Goal: Book appointment/travel/reservation

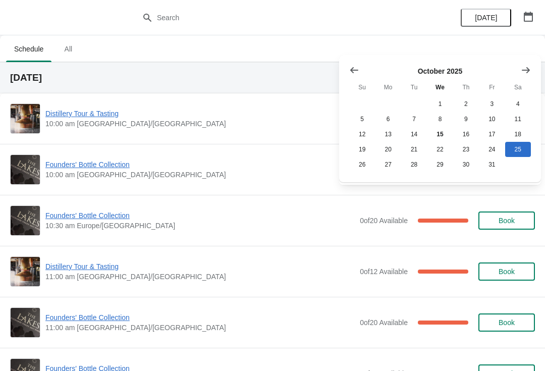
scroll to position [27, 0]
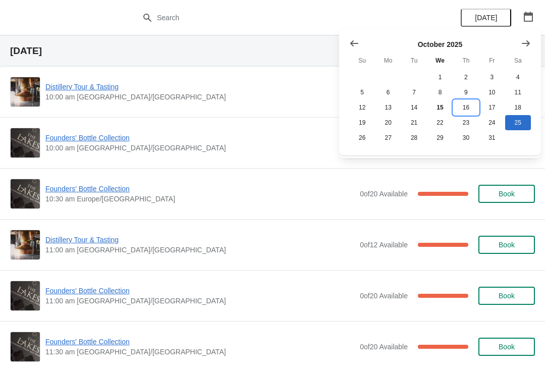
click at [472, 101] on button "16" at bounding box center [466, 107] width 26 height 15
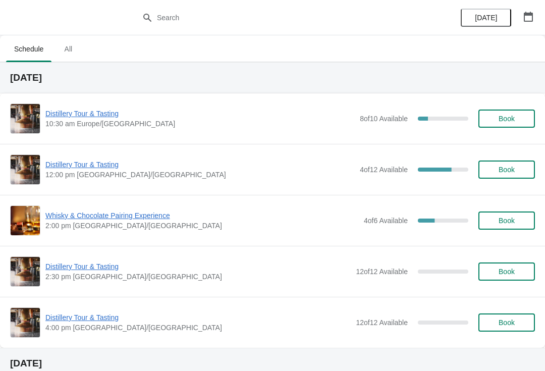
click at [79, 167] on span "Distillery Tour & Tasting" at bounding box center [199, 164] width 309 height 10
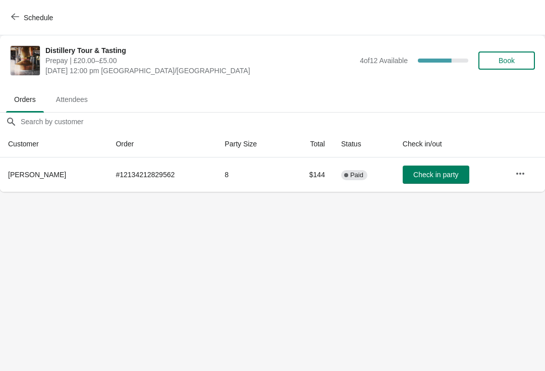
click at [14, 25] on button "Schedule" at bounding box center [33, 18] width 56 height 18
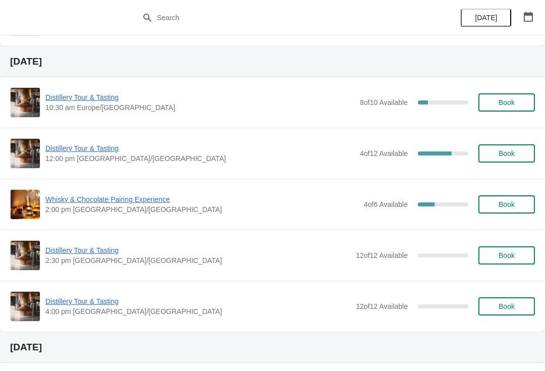
scroll to position [302, 0]
click at [84, 152] on span "Distillery Tour & Tasting" at bounding box center [199, 148] width 309 height 10
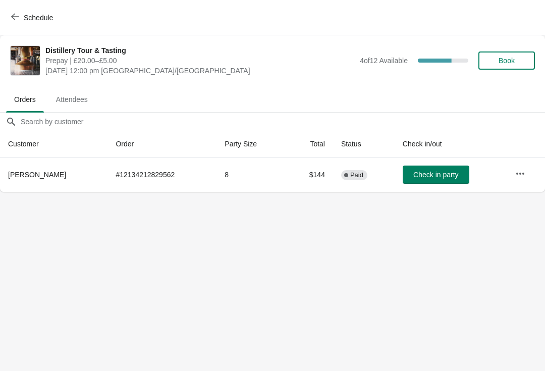
scroll to position [0, 0]
click at [107, 187] on td "# 12134212829562" at bounding box center [161, 174] width 109 height 34
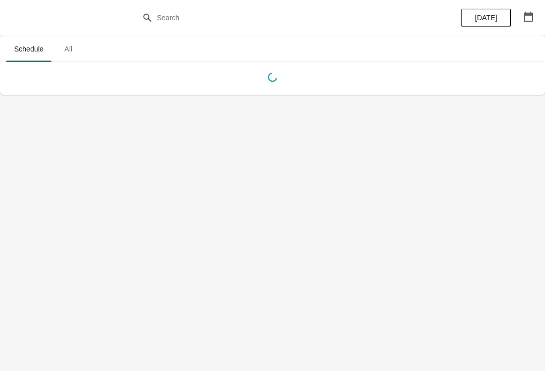
click at [527, 21] on icon "button" at bounding box center [527, 17] width 9 height 10
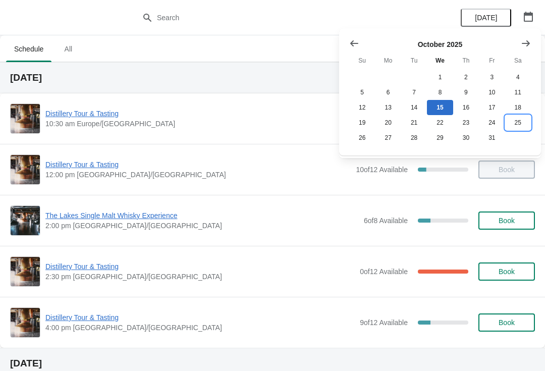
click at [520, 127] on button "25" at bounding box center [518, 122] width 26 height 15
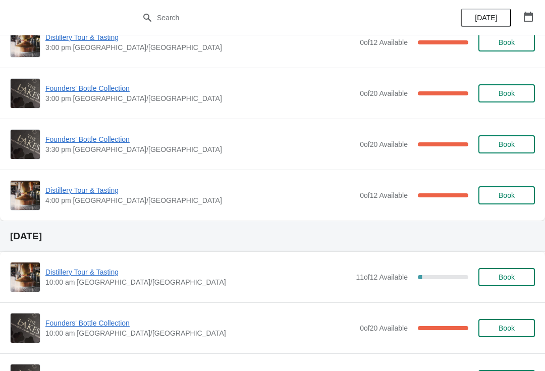
scroll to position [838, 0]
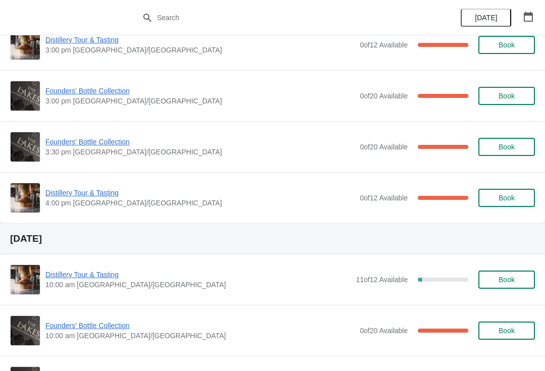
click at [527, 21] on icon "button" at bounding box center [527, 17] width 9 height 10
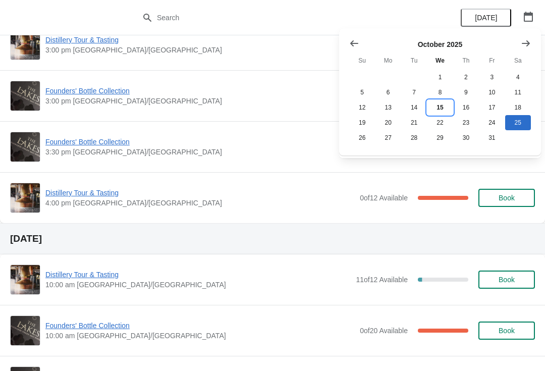
click at [443, 104] on button "15" at bounding box center [440, 107] width 26 height 15
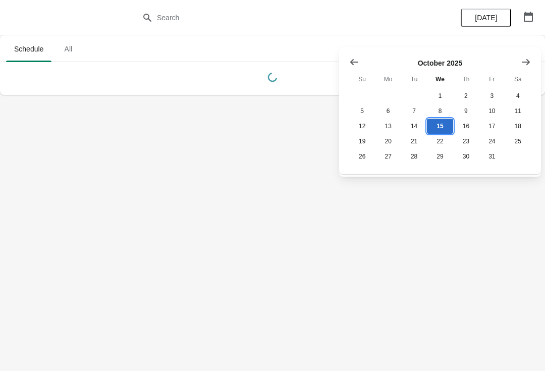
scroll to position [0, 0]
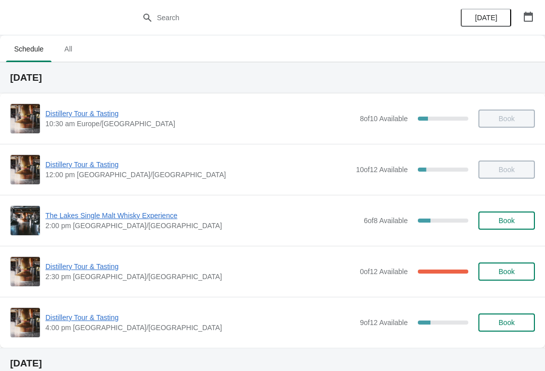
click at [84, 318] on span "Distillery Tour & Tasting" at bounding box center [199, 317] width 309 height 10
click at [528, 17] on icon "button" at bounding box center [528, 17] width 10 height 10
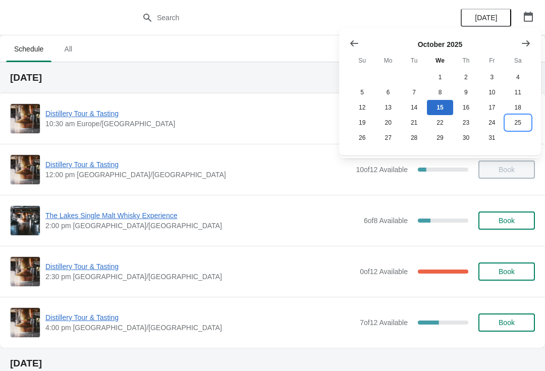
click at [519, 128] on button "25" at bounding box center [518, 122] width 26 height 15
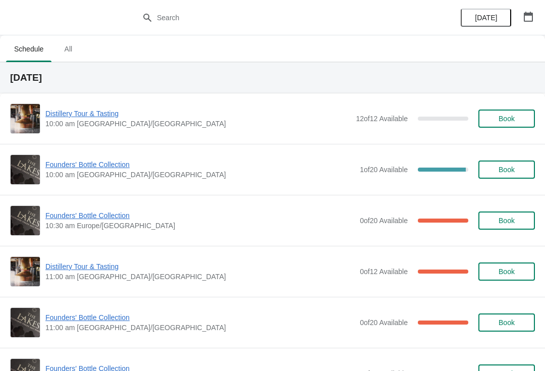
click at [101, 167] on span "Founders' Bottle Collection" at bounding box center [199, 164] width 309 height 10
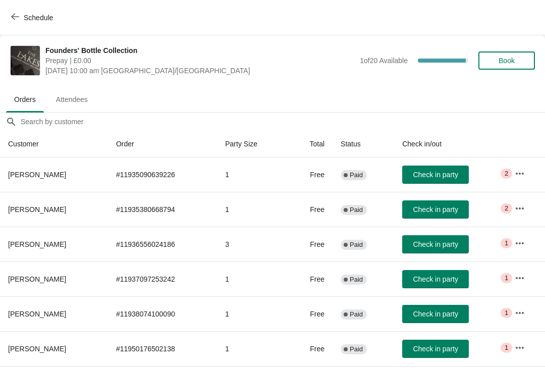
click at [513, 64] on span "Book" at bounding box center [506, 60] width 16 height 8
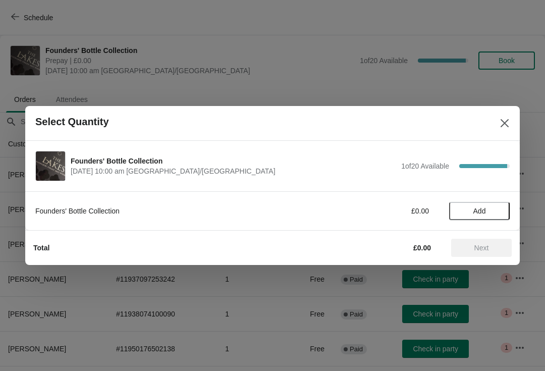
click at [494, 210] on span "Add" at bounding box center [479, 211] width 42 height 8
click at [481, 250] on span "Next" at bounding box center [481, 248] width 15 height 8
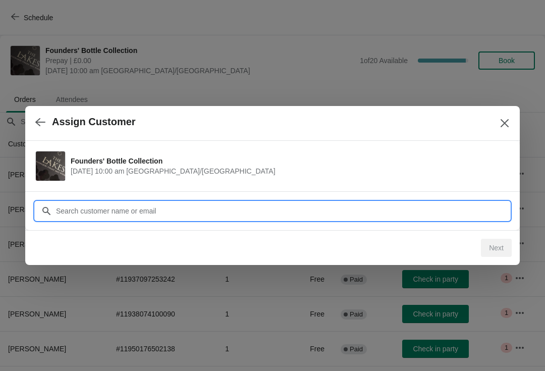
click at [172, 213] on input "Customer" at bounding box center [282, 211] width 454 height 18
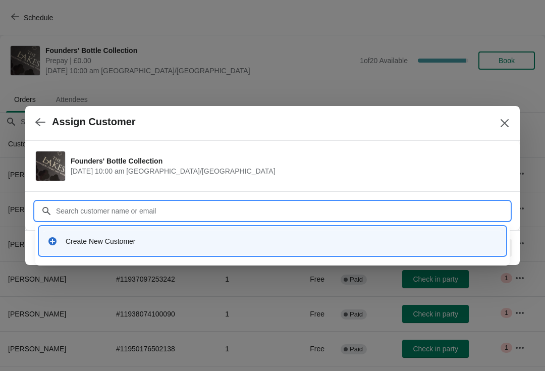
click at [116, 242] on div "Create New Customer" at bounding box center [282, 241] width 432 height 10
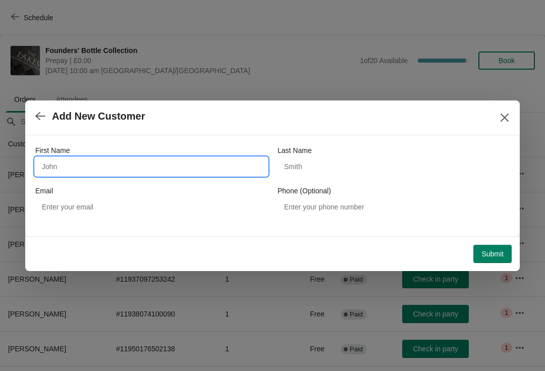
click at [133, 172] on input "First Name" at bounding box center [151, 166] width 232 height 18
click at [144, 172] on input "First Name" at bounding box center [151, 166] width 232 height 18
type input "Fiona"
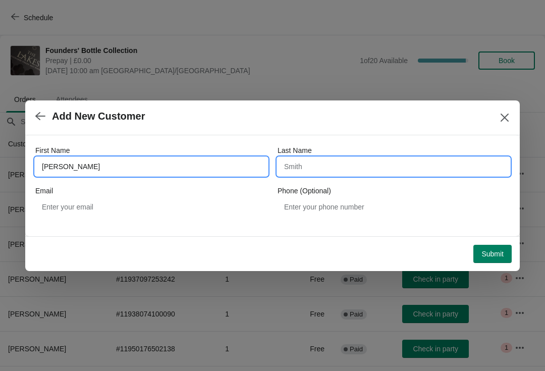
click at [376, 168] on input "Last Name" at bounding box center [393, 166] width 232 height 18
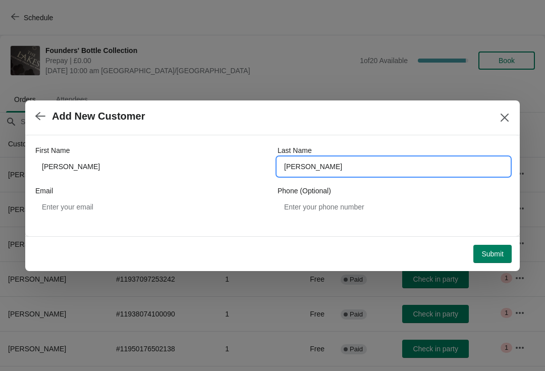
type input "Whittaker"
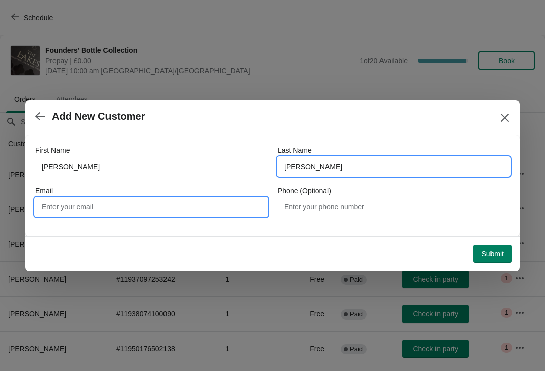
click at [117, 207] on input "Email" at bounding box center [151, 207] width 232 height 18
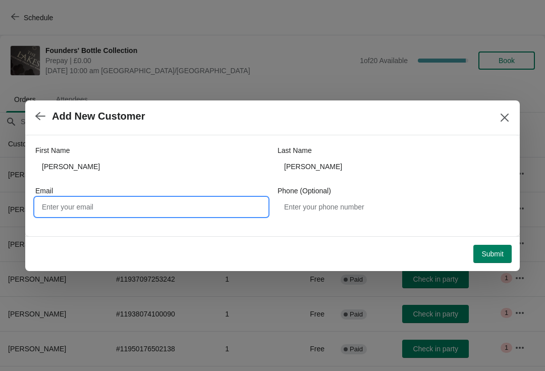
type input "W"
type input "Fwhittaker@sky.com"
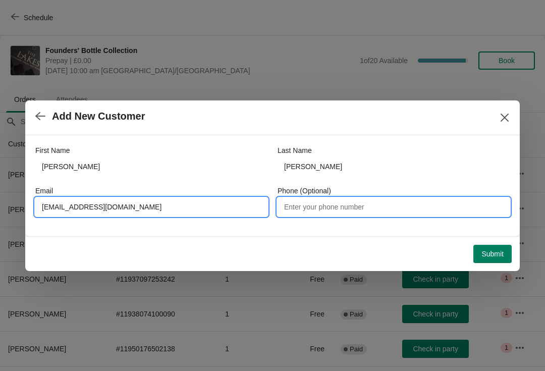
click at [383, 206] on input "Phone (Optional)" at bounding box center [393, 207] width 232 height 18
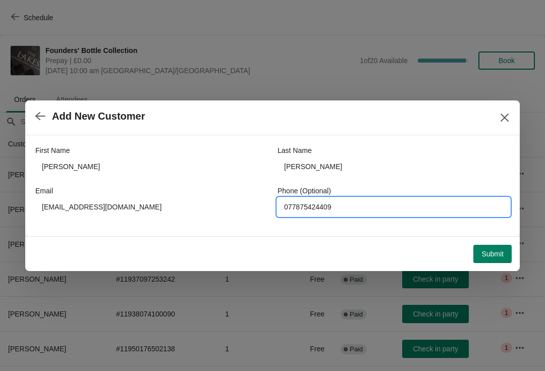
type input "077875424409"
click at [502, 257] on span "Submit" at bounding box center [492, 254] width 22 height 8
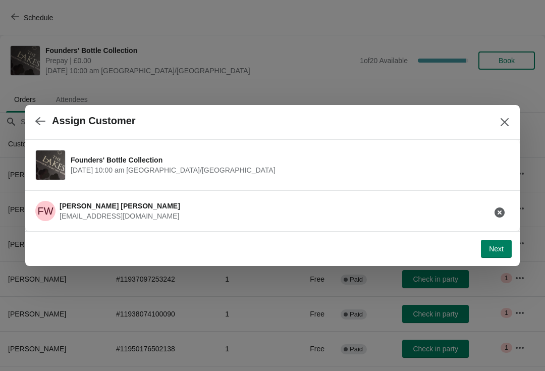
click at [500, 252] on span "Next" at bounding box center [496, 249] width 15 height 8
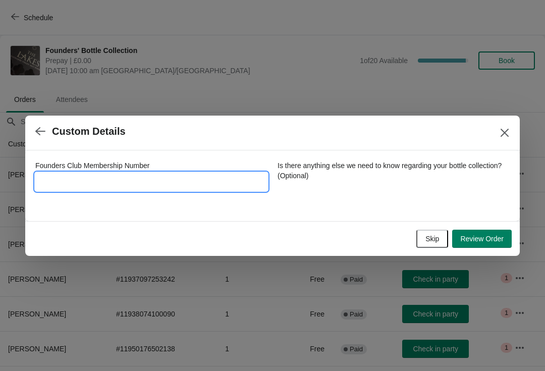
click at [167, 179] on input "Founders Club Membership Number" at bounding box center [151, 181] width 232 height 18
type input "162014"
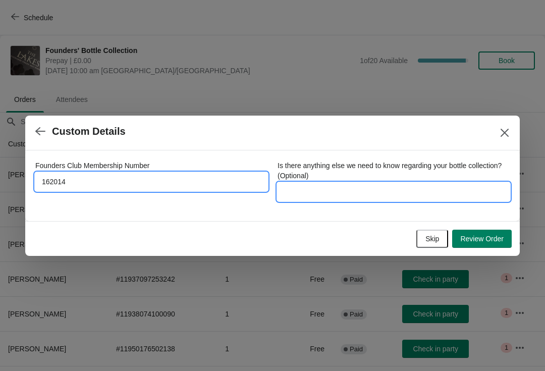
click at [345, 194] on input "Is there anything else we need to know regarding your bottle collection? (Optio…" at bounding box center [393, 192] width 232 height 18
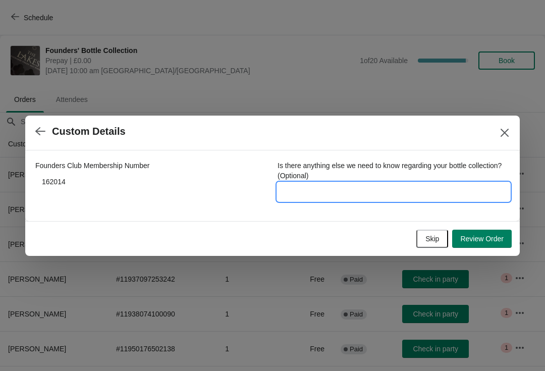
click at [498, 240] on span "Review Order" at bounding box center [481, 238] width 43 height 8
